Goal: Information Seeking & Learning: Learn about a topic

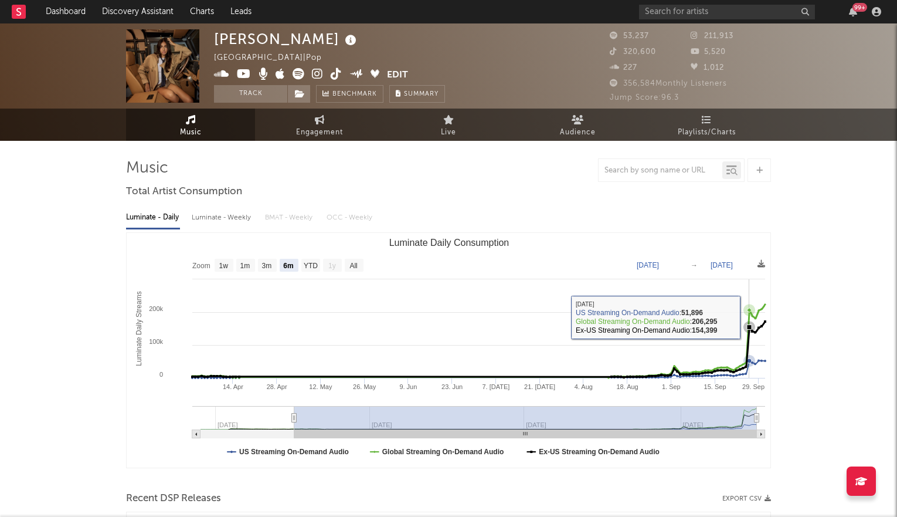
select select "6m"
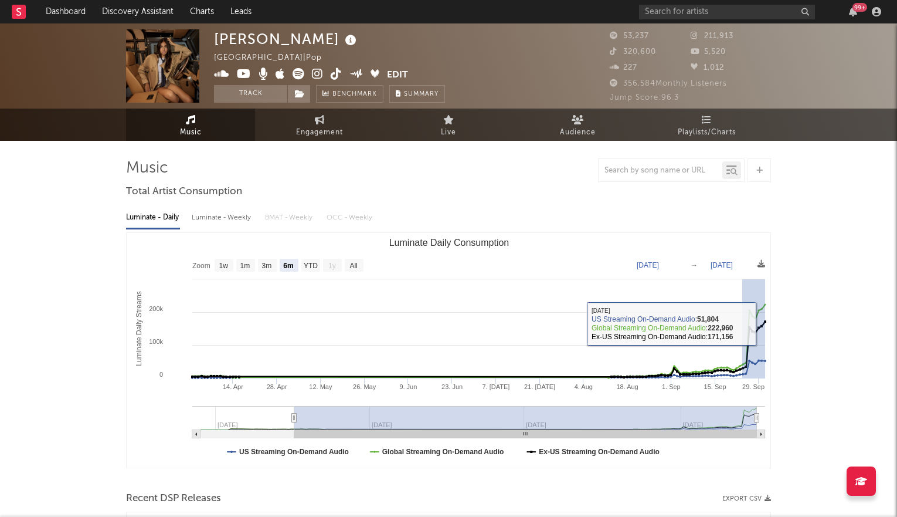
drag, startPoint x: 743, startPoint y: 323, endPoint x: 777, endPoint y: 323, distance: 34.6
type input "[DATE]"
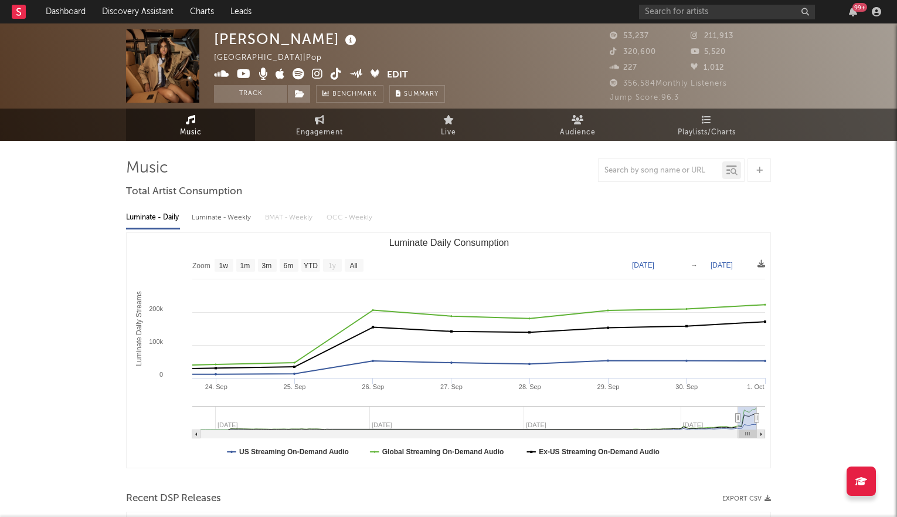
click at [320, 76] on icon at bounding box center [317, 74] width 11 height 12
click at [662, 8] on input "text" at bounding box center [727, 12] width 176 height 15
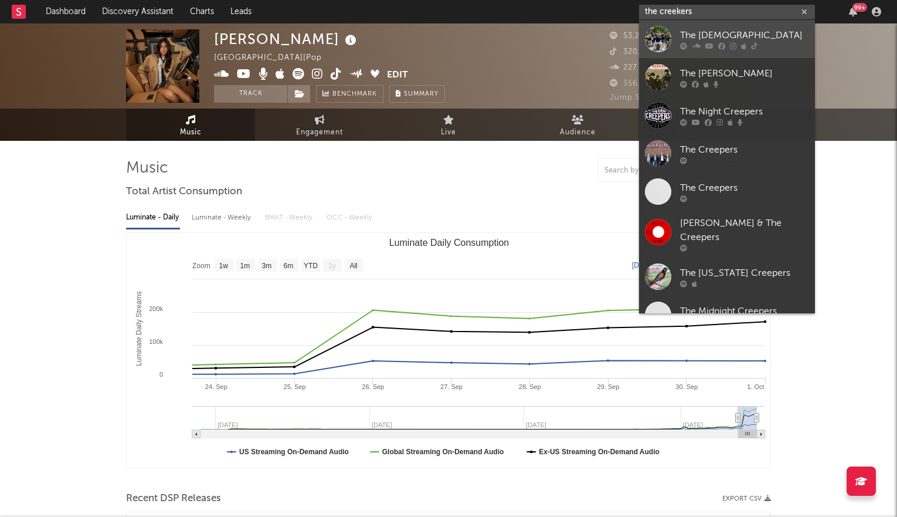
type input "the creekers"
click at [729, 50] on link "The [DEMOGRAPHIC_DATA]" at bounding box center [727, 39] width 176 height 38
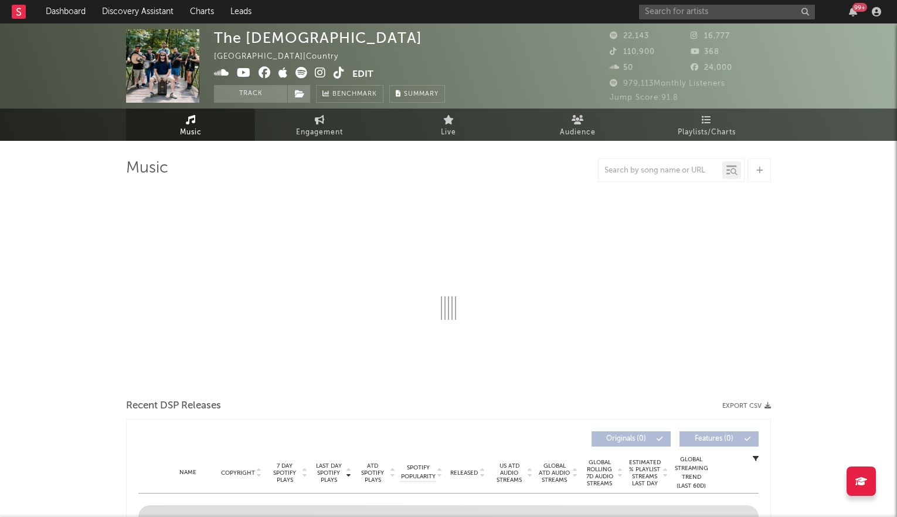
select select "6m"
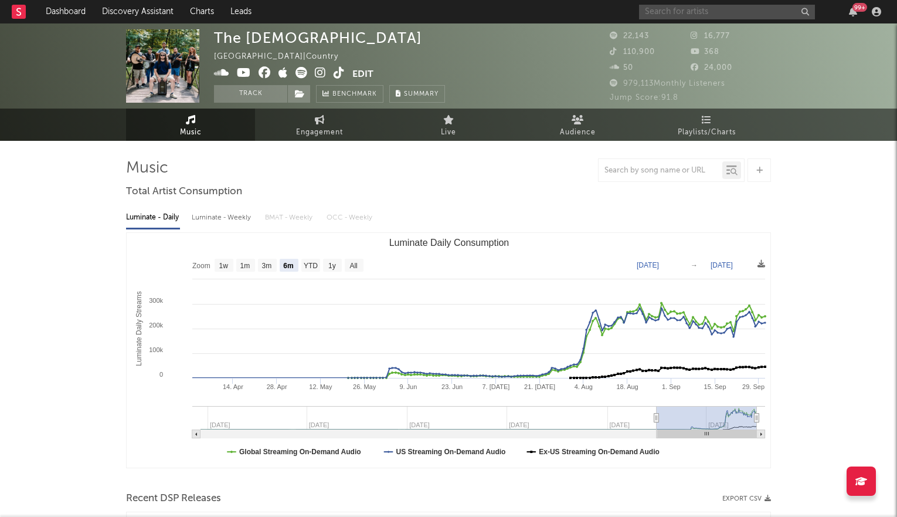
click at [706, 9] on input "text" at bounding box center [727, 12] width 176 height 15
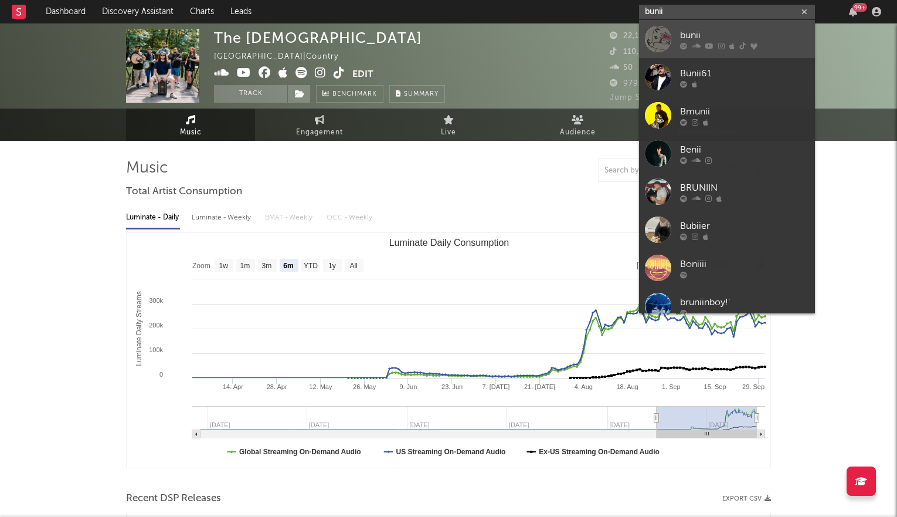
type input "bunii"
click at [715, 36] on div "bunii" at bounding box center [744, 35] width 129 height 14
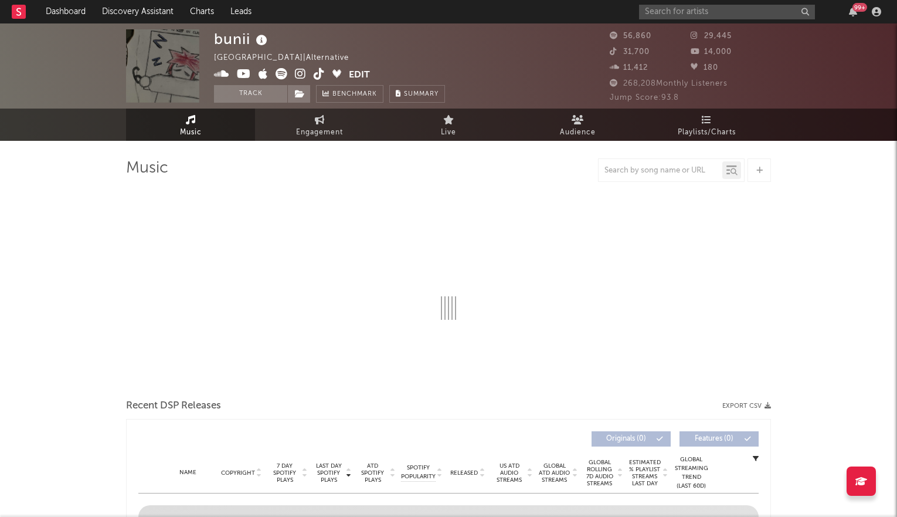
select select "6m"
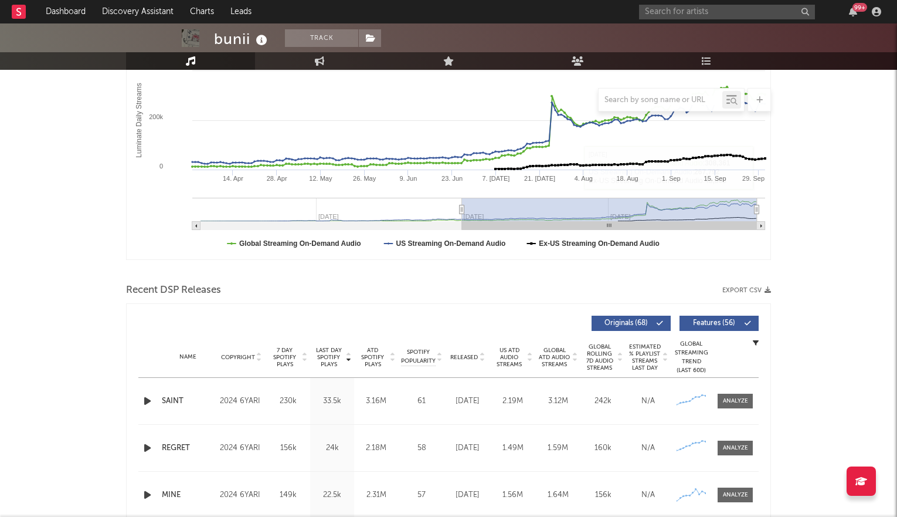
scroll to position [239, 0]
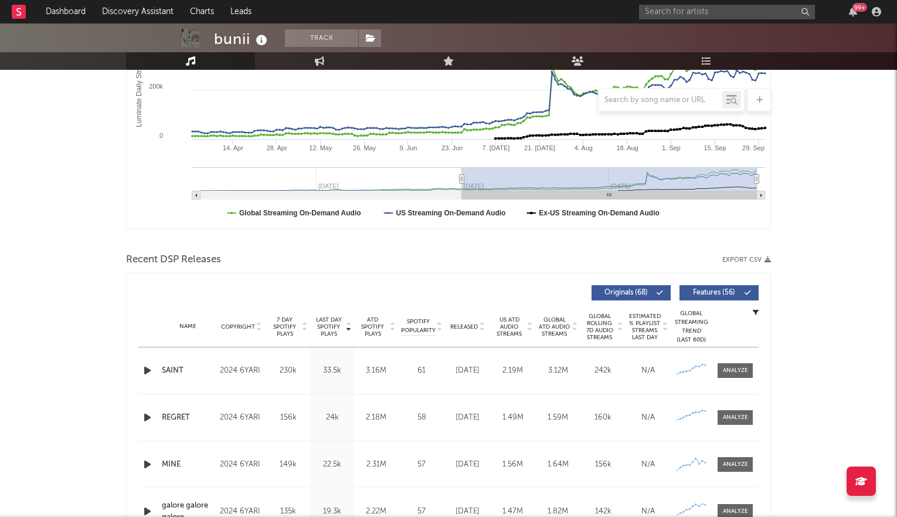
click at [262, 323] on icon at bounding box center [259, 324] width 6 height 5
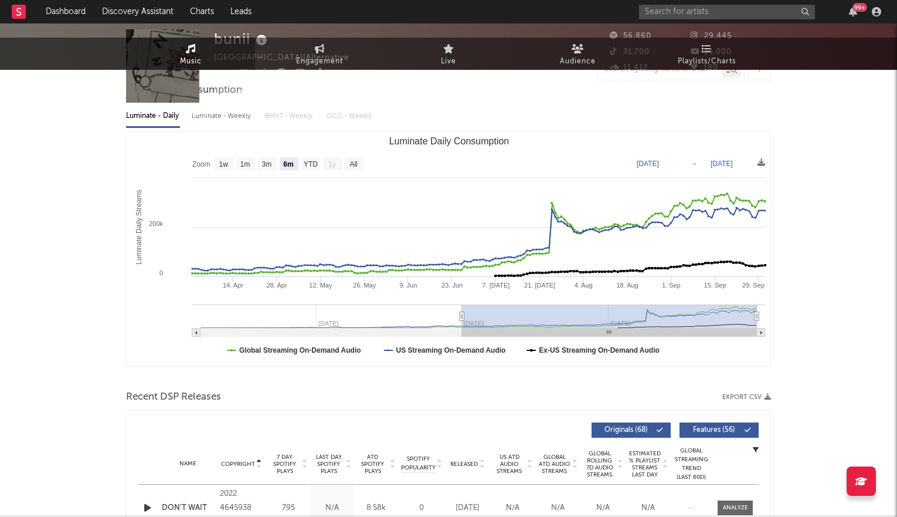
scroll to position [0, 0]
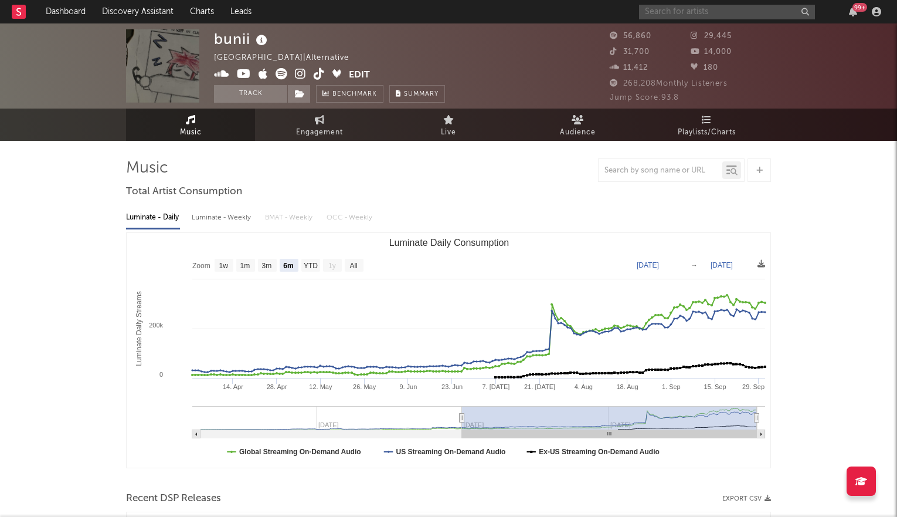
click at [656, 13] on input "text" at bounding box center [727, 12] width 176 height 15
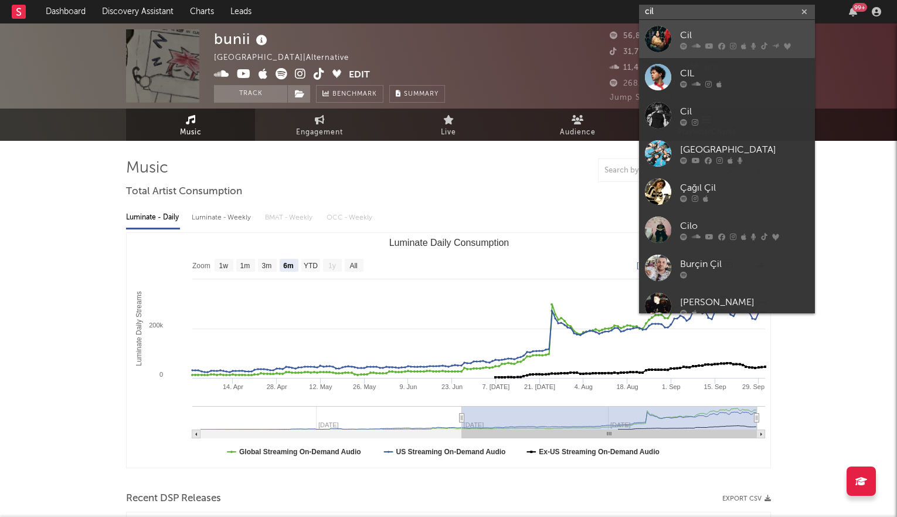
type input "cil"
click at [692, 39] on div "Cil" at bounding box center [744, 35] width 129 height 14
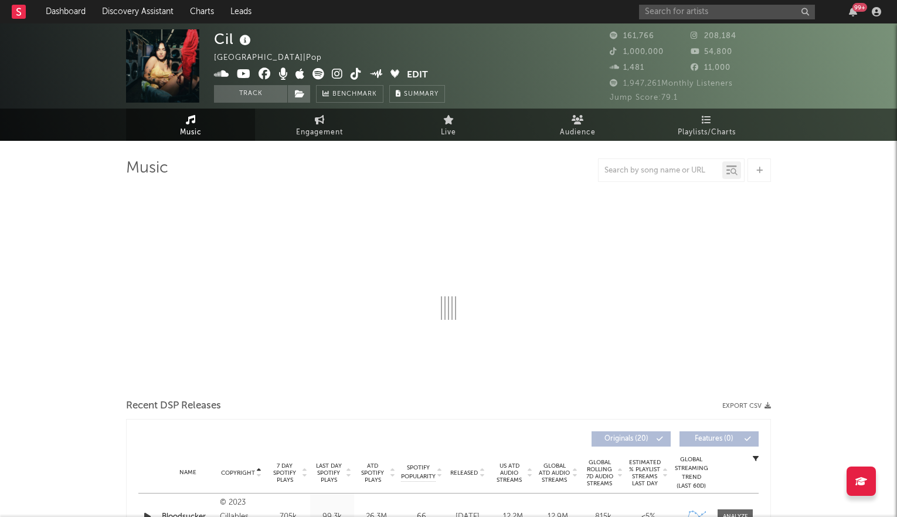
select select "6m"
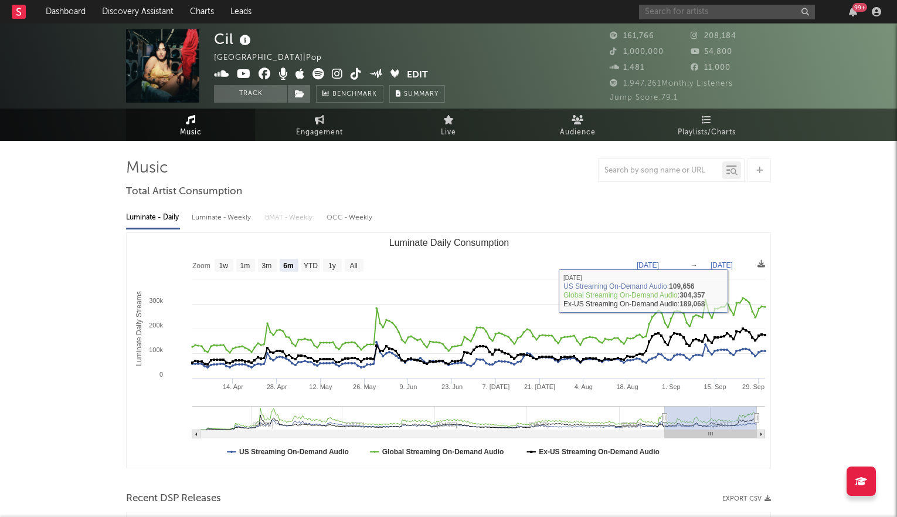
click at [719, 8] on input "text" at bounding box center [727, 12] width 176 height 15
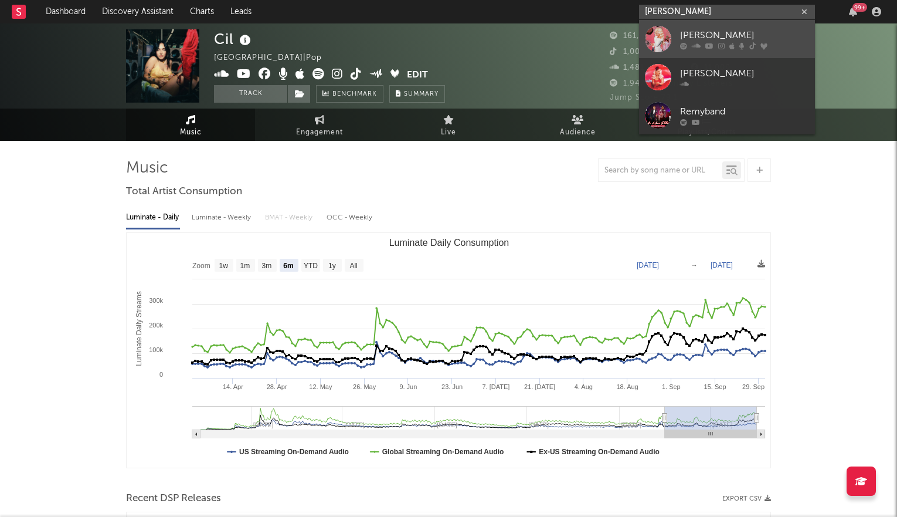
type input "[PERSON_NAME]"
click at [757, 48] on div at bounding box center [744, 45] width 129 height 7
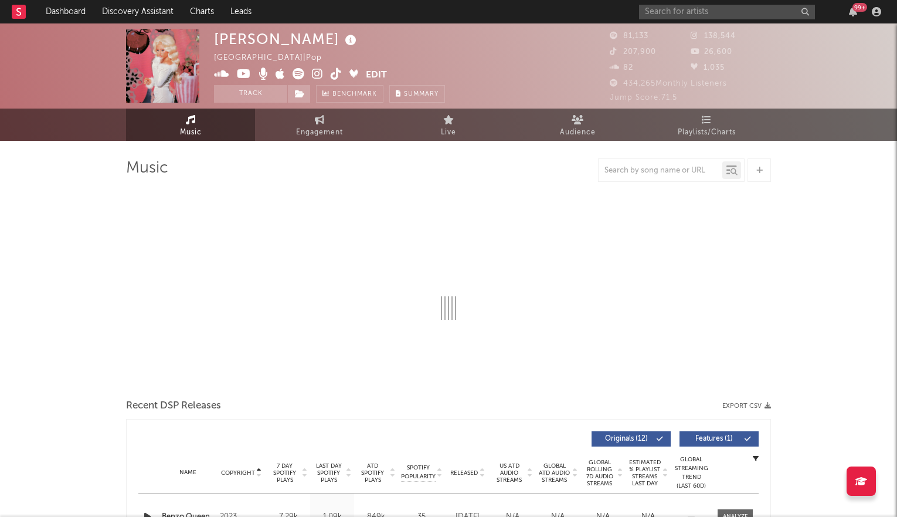
select select "6m"
